Goal: Information Seeking & Learning: Learn about a topic

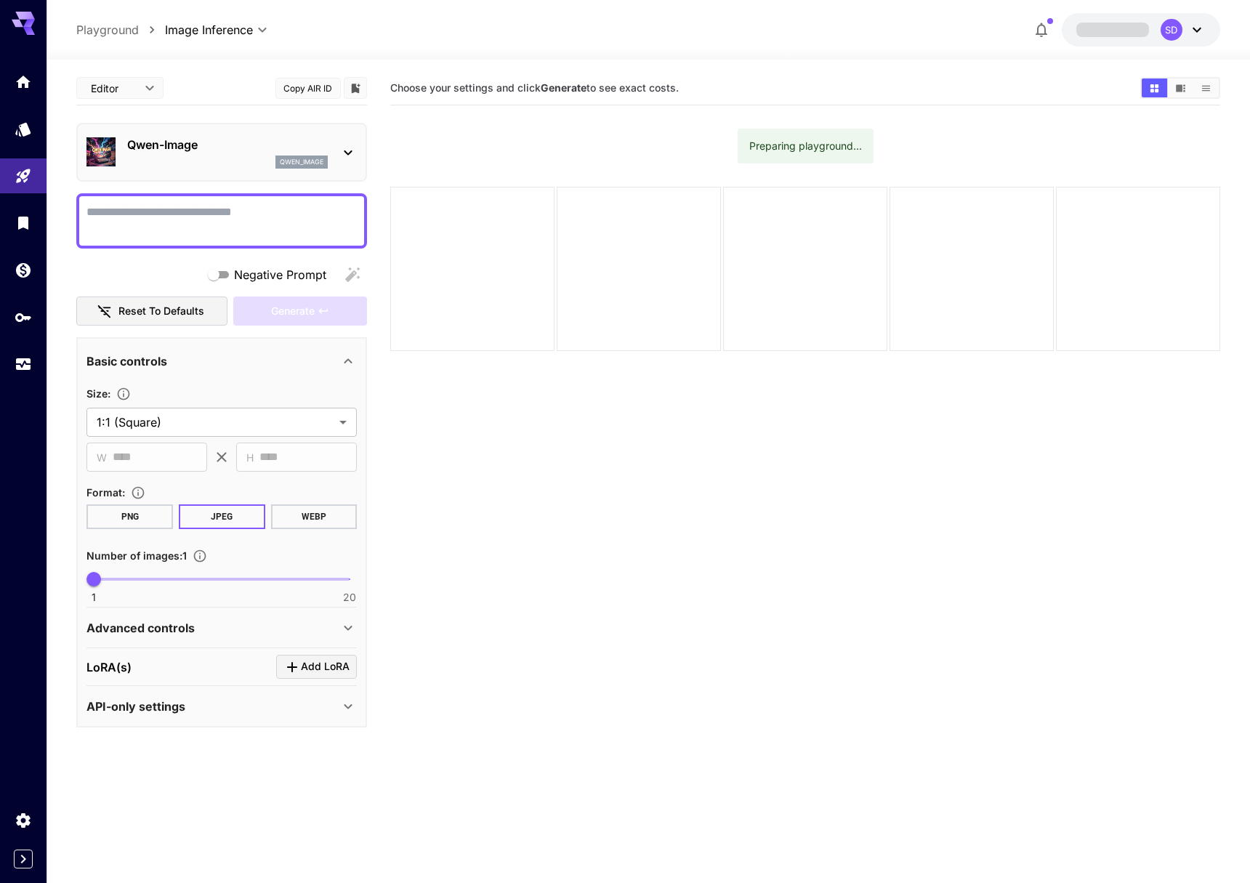
click at [226, 145] on p "Qwen-Image" at bounding box center [227, 144] width 201 height 17
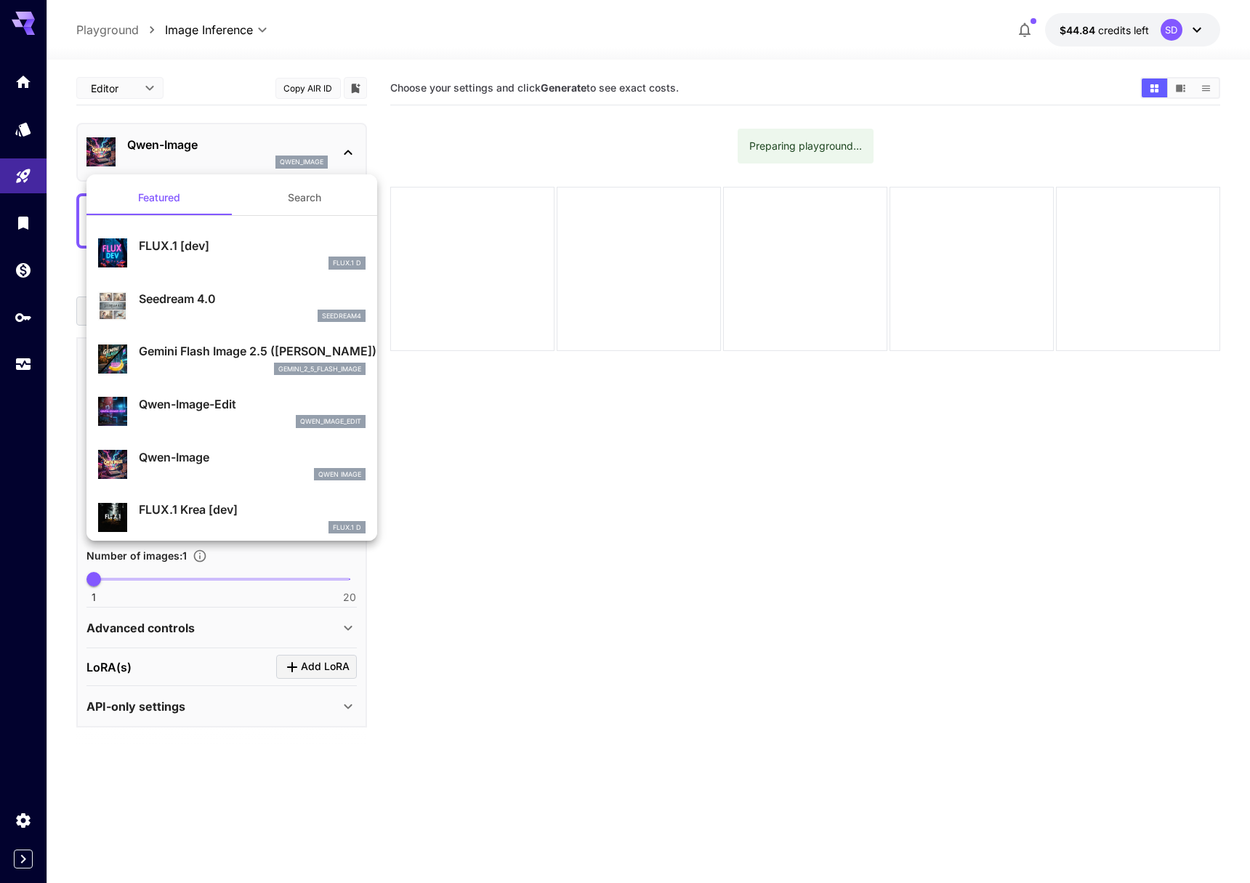
click at [194, 345] on p "Gemini Flash Image 2.5 ([PERSON_NAME])" at bounding box center [252, 350] width 227 height 17
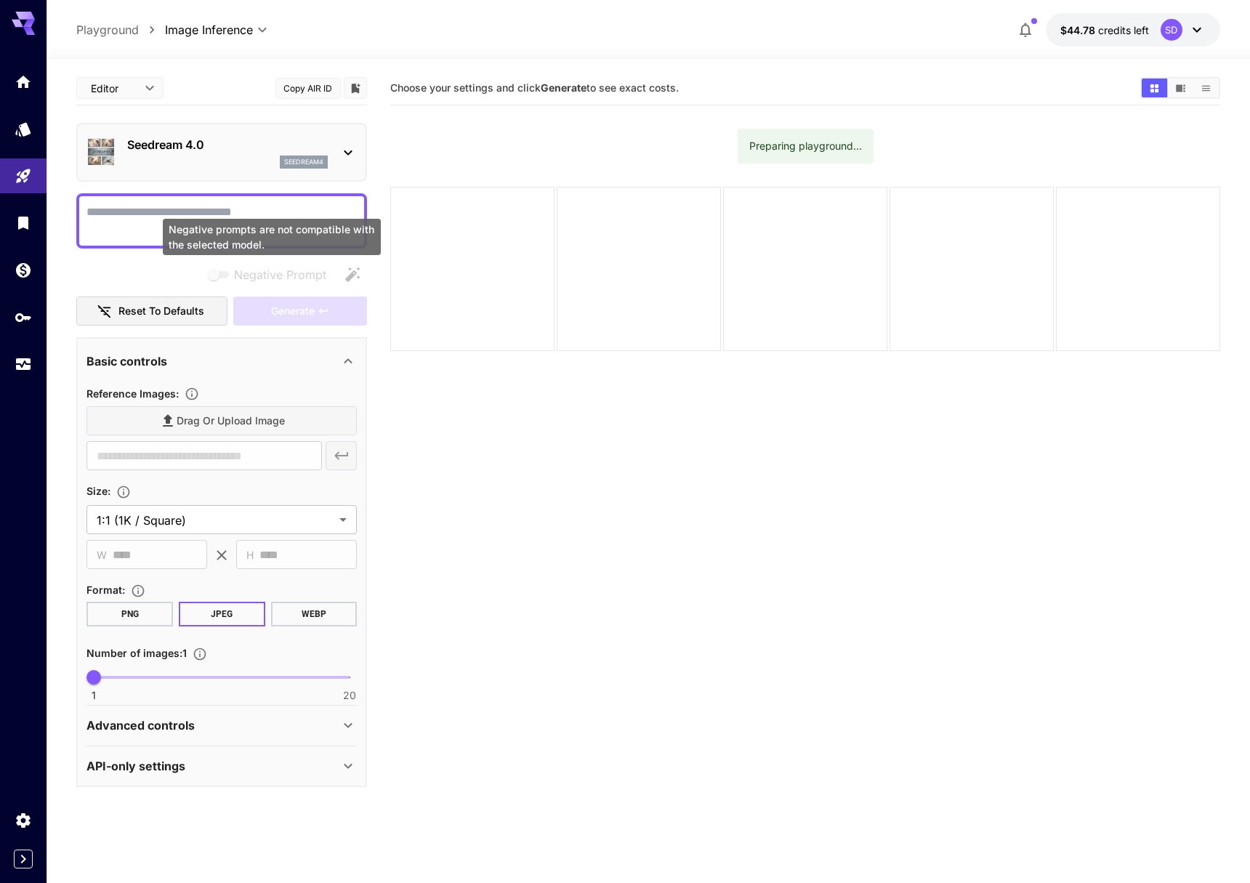
click at [231, 221] on div "Negative prompts are not compatible with the selected model." at bounding box center [272, 237] width 218 height 36
click at [211, 214] on textarea "Negative Prompt" at bounding box center [221, 220] width 270 height 35
